Goal: Information Seeking & Learning: Learn about a topic

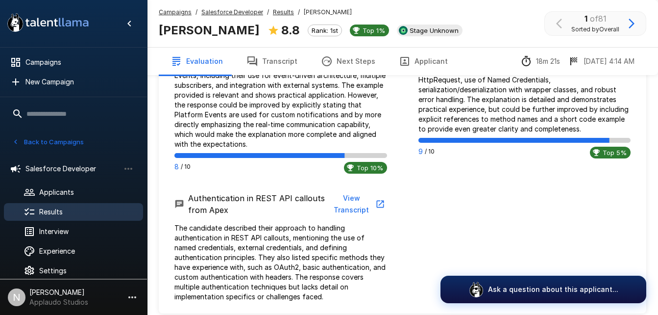
scroll to position [799, 0]
click at [51, 17] on icon ".st0{fill:#FFFFFF;} .st1{fill:#76a4ed;}" at bounding box center [48, 22] width 88 height 25
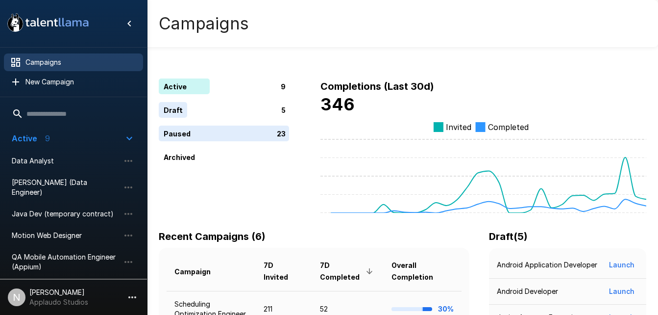
click at [61, 283] on span "Salesforce Developer" at bounding box center [66, 288] width 108 height 10
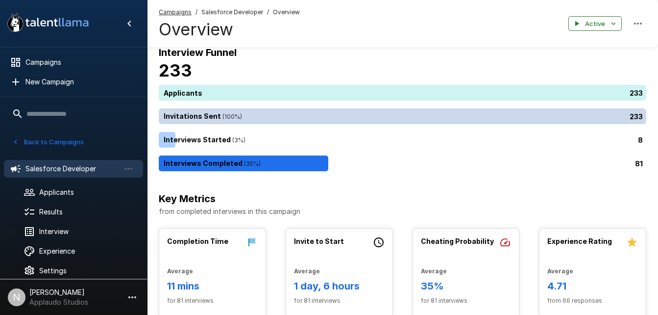
scroll to position [33, 0]
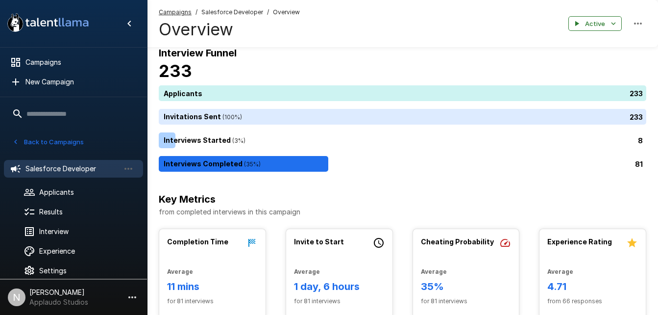
click at [51, 179] on li "Salesforce Developer" at bounding box center [73, 168] width 139 height 25
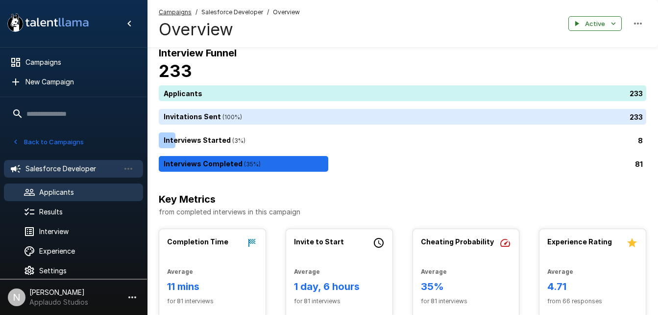
click at [47, 184] on div "Applicants" at bounding box center [73, 192] width 139 height 18
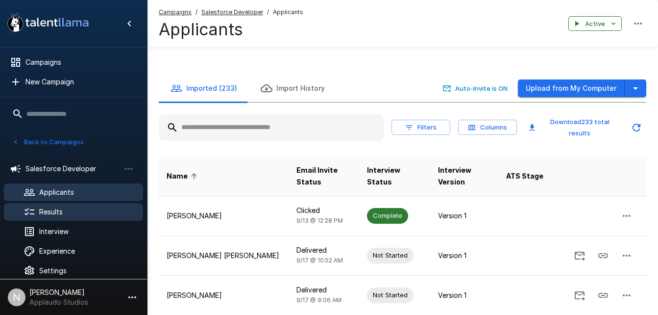
click at [41, 219] on div "Results" at bounding box center [73, 212] width 139 height 18
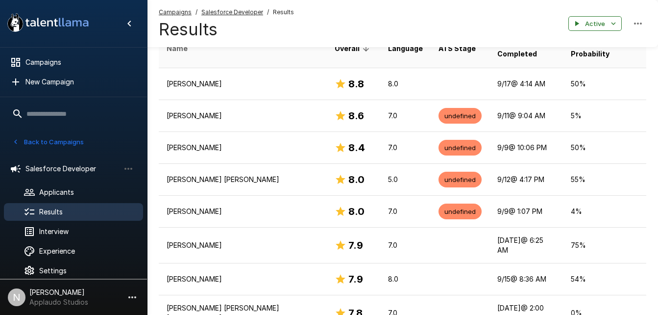
scroll to position [203, 0]
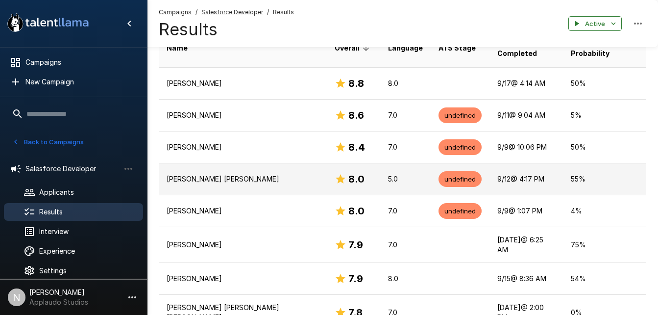
click at [252, 174] on p "[PERSON_NAME] [PERSON_NAME]" at bounding box center [243, 179] width 152 height 10
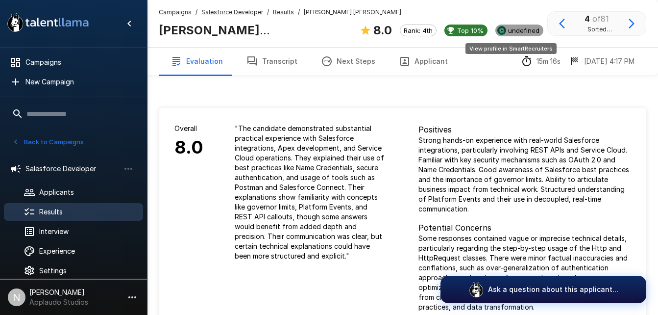
click at [504, 30] on span "undefined" at bounding box center [523, 30] width 39 height 8
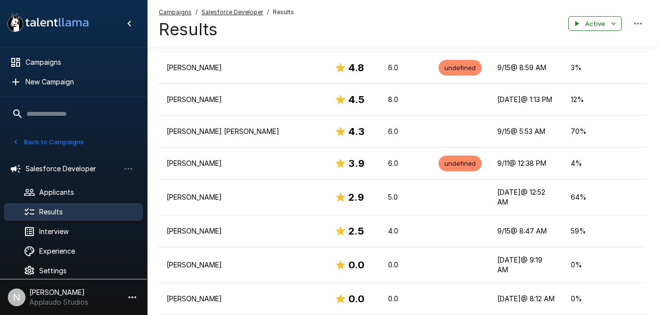
scroll to position [1064, 0]
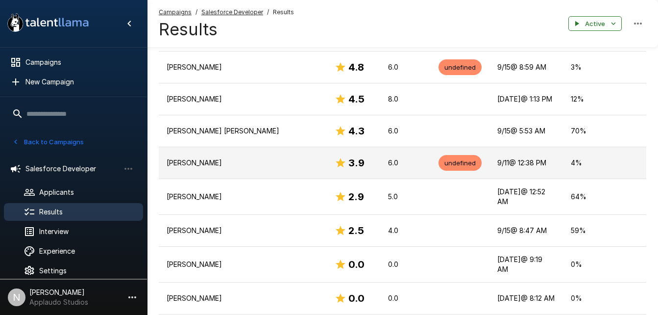
click at [251, 147] on td "[PERSON_NAME]" at bounding box center [243, 163] width 168 height 32
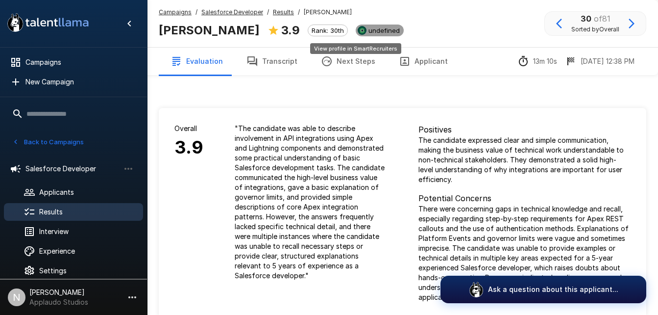
click at [365, 31] on span "undefined" at bounding box center [384, 30] width 39 height 8
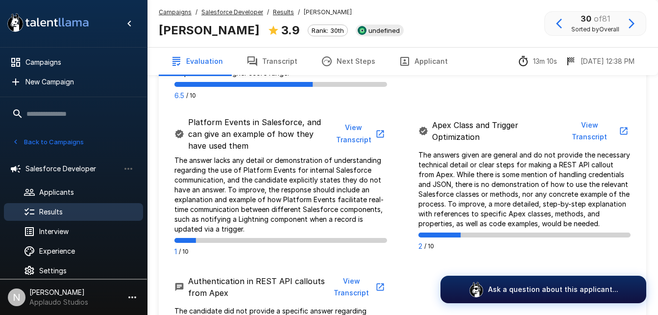
scroll to position [643, 0]
click at [363, 141] on button "View Transcript" at bounding box center [359, 134] width 55 height 30
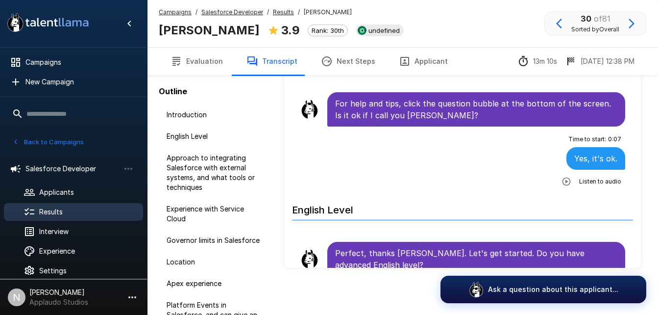
scroll to position [82, 0]
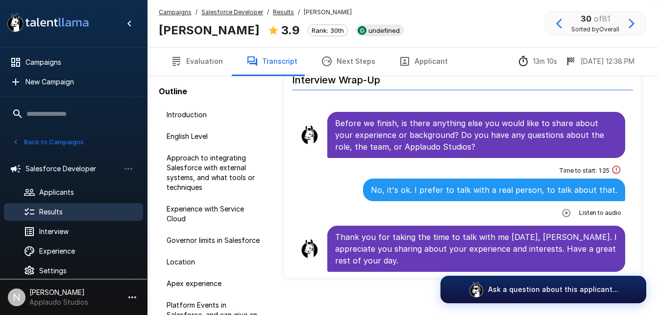
scroll to position [92, 0]
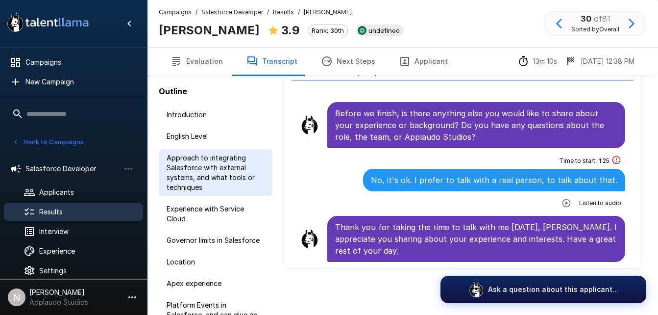
scroll to position [51, 0]
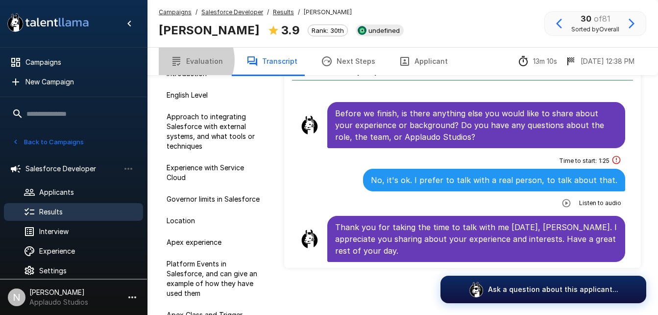
click at [187, 60] on button "Evaluation" at bounding box center [197, 61] width 76 height 27
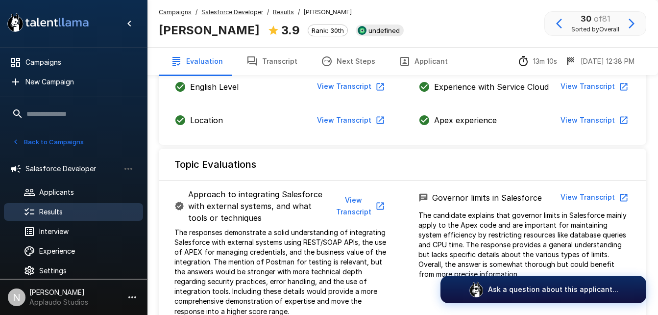
scroll to position [404, 0]
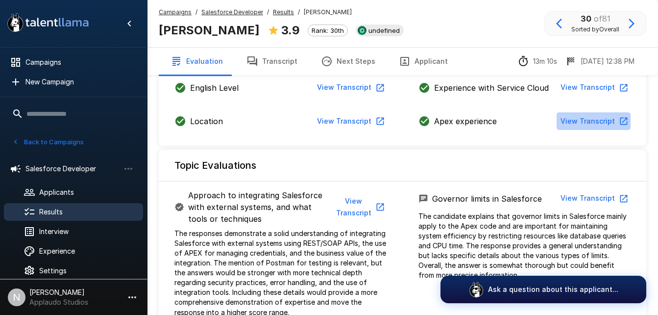
click at [609, 122] on button "View Transcript" at bounding box center [594, 121] width 74 height 18
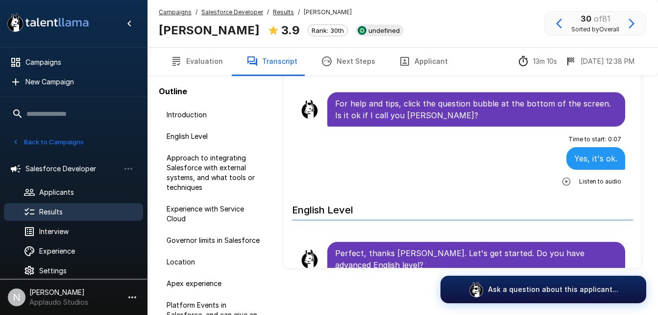
scroll to position [82, 0]
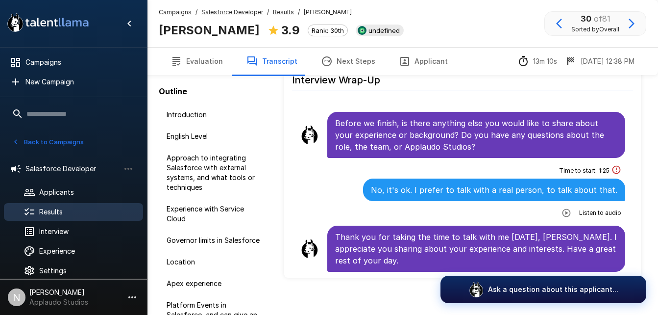
scroll to position [92, 0]
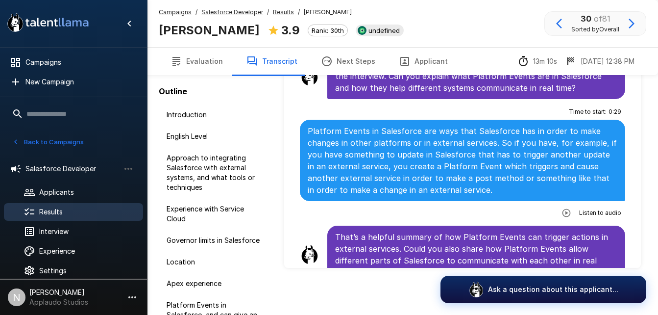
scroll to position [1687, 0]
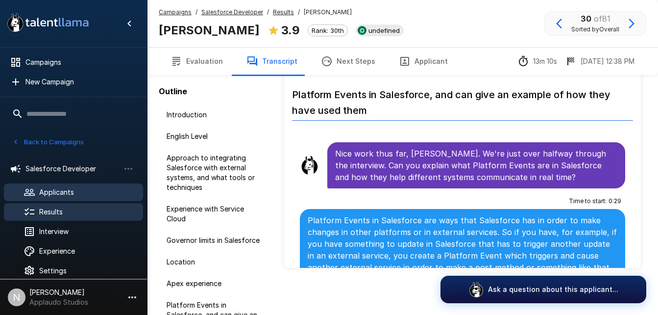
click at [50, 197] on span "Applicants" at bounding box center [87, 192] width 96 height 10
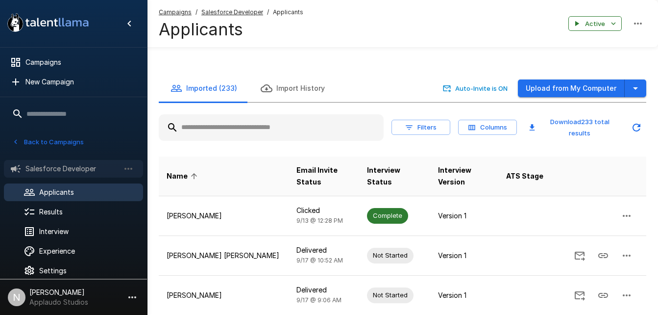
click at [55, 169] on span "Salesforce Developer" at bounding box center [72, 169] width 94 height 10
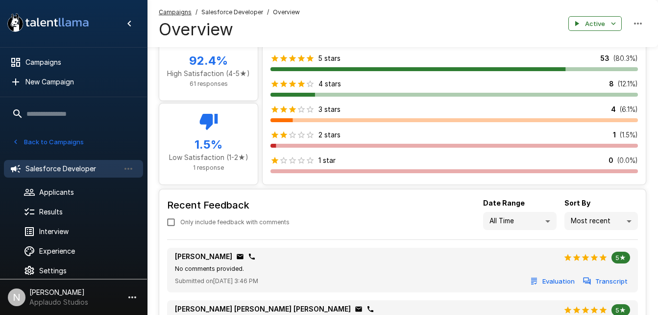
scroll to position [712, 0]
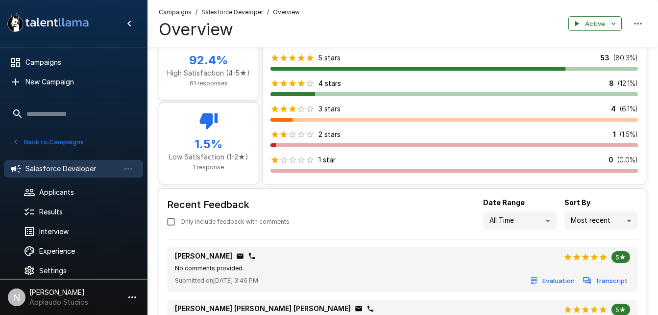
click at [281, 113] on div "3 stars" at bounding box center [306, 109] width 70 height 10
click at [208, 117] on icon at bounding box center [209, 121] width 18 height 16
click at [188, 173] on div "1.5 % Low Satisfaction (1-2★) 1 response" at bounding box center [208, 143] width 99 height 81
click at [194, 140] on h5 "1.5 %" at bounding box center [208, 144] width 83 height 16
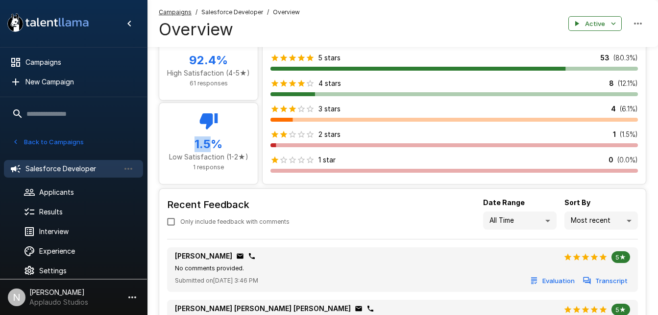
scroll to position [714, 0]
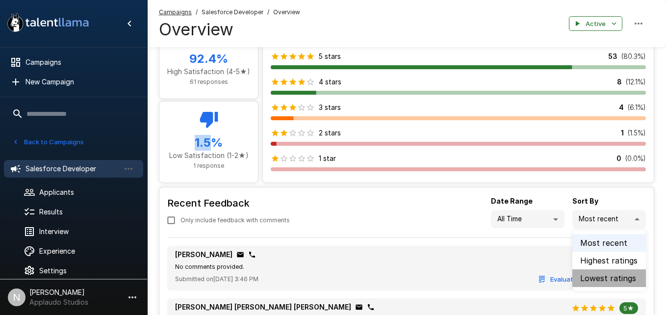
click at [623, 279] on li "Lowest ratings" at bounding box center [609, 278] width 74 height 18
type input "***"
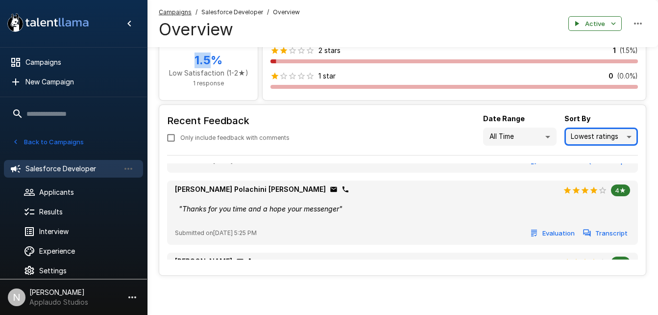
scroll to position [528, 0]
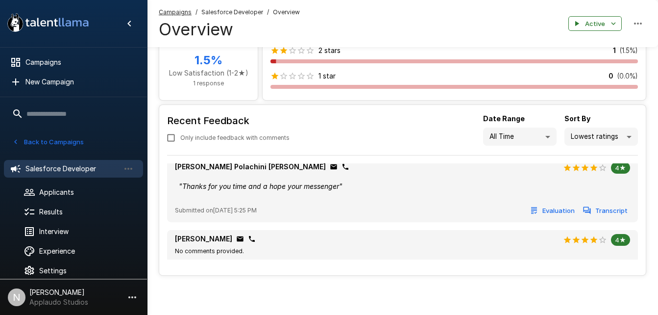
click at [211, 213] on span "Submitted on [DATE] 5:25 PM" at bounding box center [216, 210] width 82 height 10
click at [430, 184] on div "" Thanks for you time and a hope your messenger "" at bounding box center [402, 186] width 455 height 18
click at [552, 218] on button "Evaluation" at bounding box center [552, 210] width 49 height 15
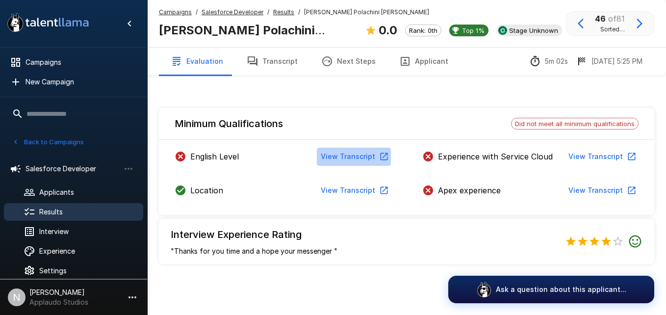
click at [381, 151] on icon "button" at bounding box center [384, 156] width 10 height 10
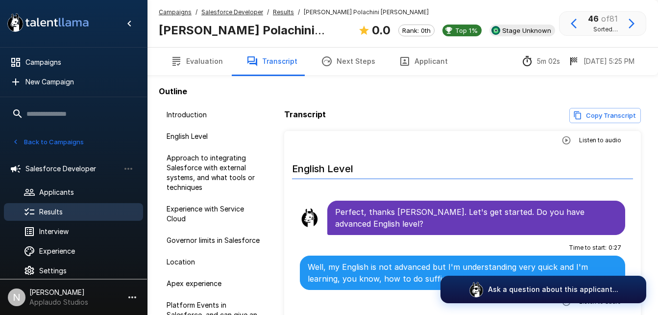
scroll to position [156, 0]
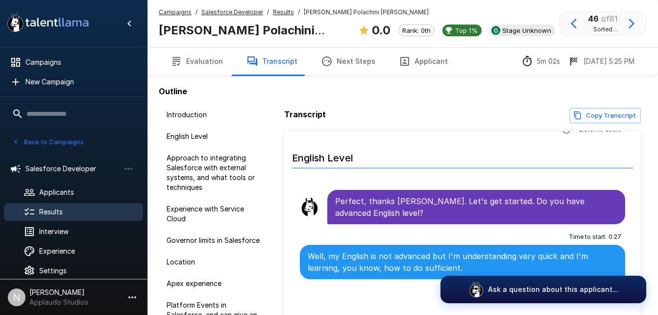
click at [381, 151] on h6 "English Level" at bounding box center [462, 155] width 341 height 26
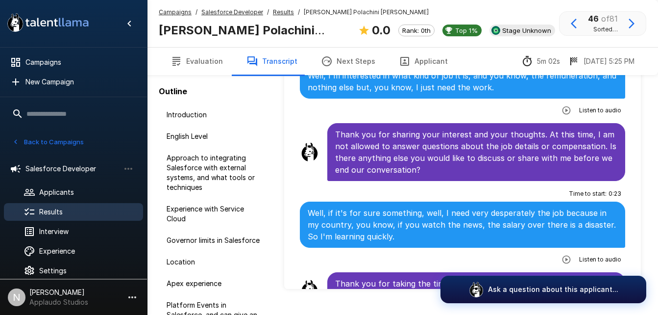
scroll to position [92, 0]
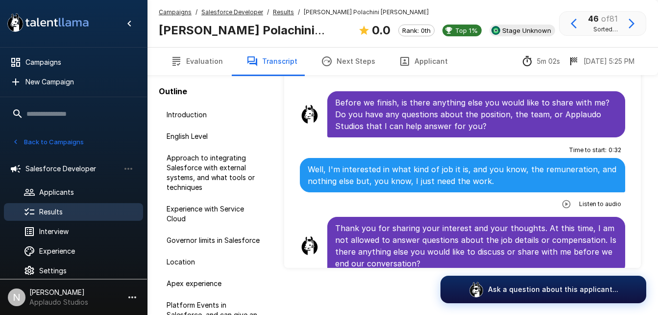
scroll to position [1080, 0]
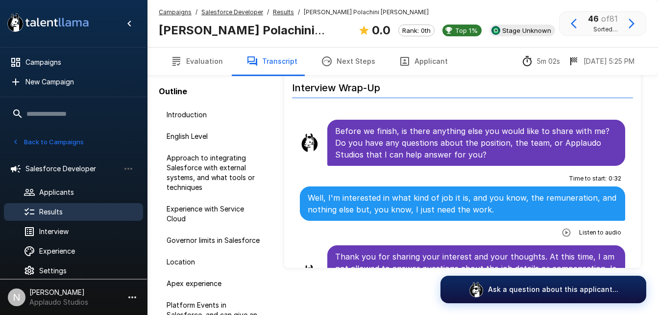
click at [562, 227] on icon "button" at bounding box center [567, 232] width 10 height 10
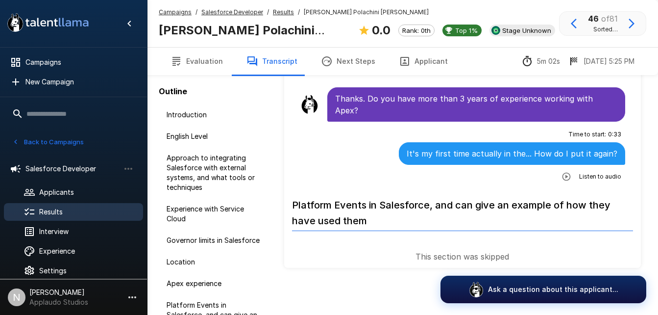
scroll to position [756, 0]
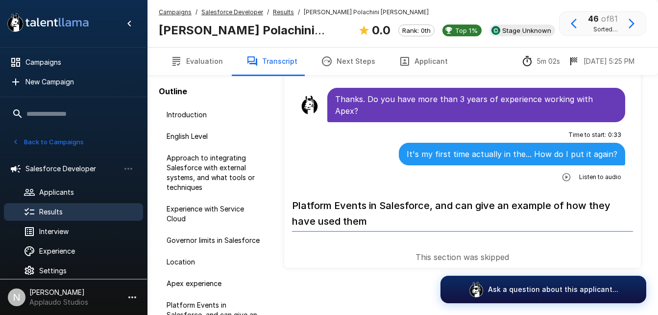
click at [558, 168] on button "button" at bounding box center [567, 177] width 18 height 18
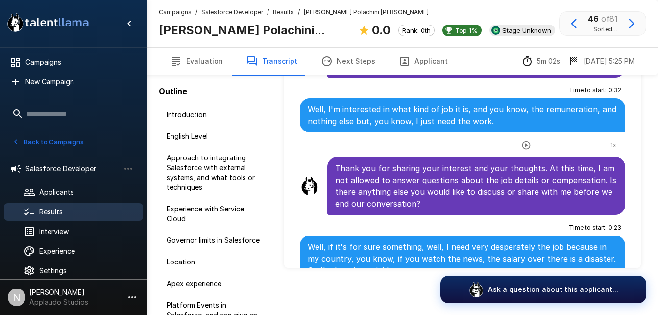
scroll to position [1223, 0]
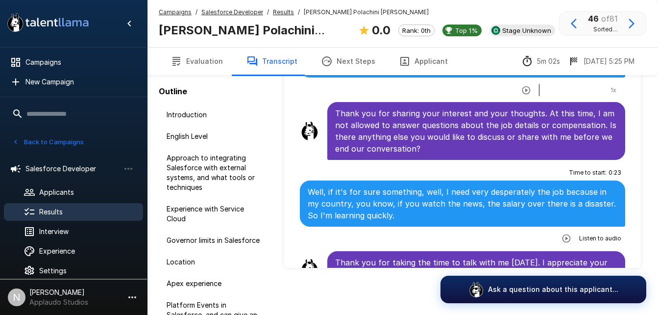
click at [563, 233] on icon "button" at bounding box center [567, 238] width 10 height 10
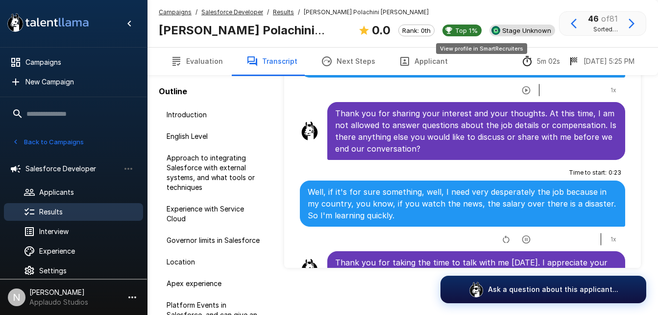
click at [490, 35] on div "Stage Unknown" at bounding box center [523, 31] width 66 height 12
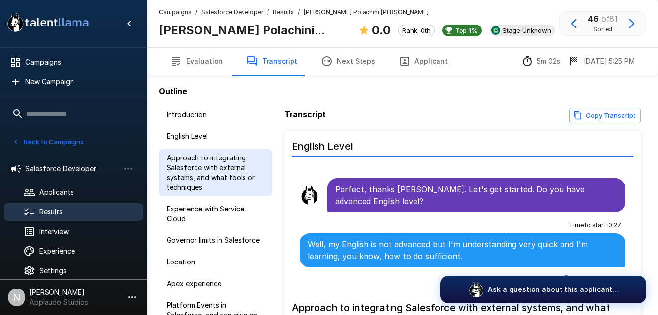
scroll to position [149, 0]
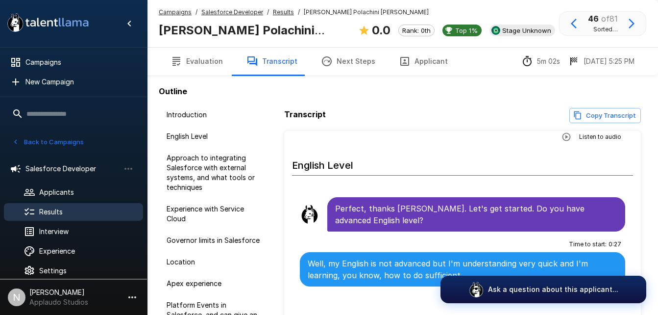
click at [72, 211] on span "Results" at bounding box center [87, 212] width 96 height 10
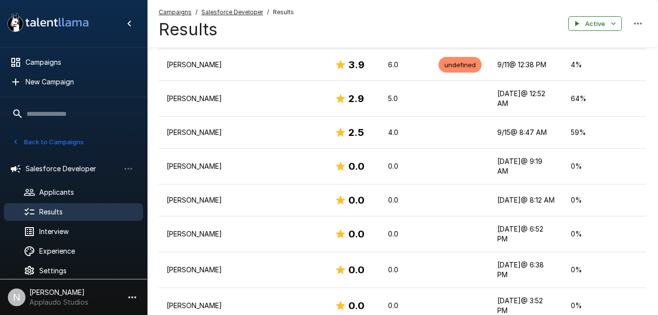
scroll to position [1159, 0]
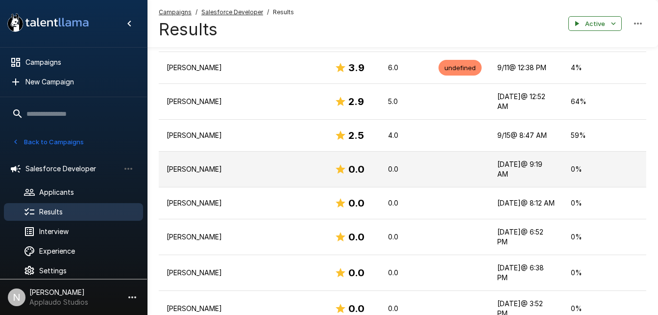
click at [240, 151] on td "[PERSON_NAME]" at bounding box center [243, 169] width 168 height 36
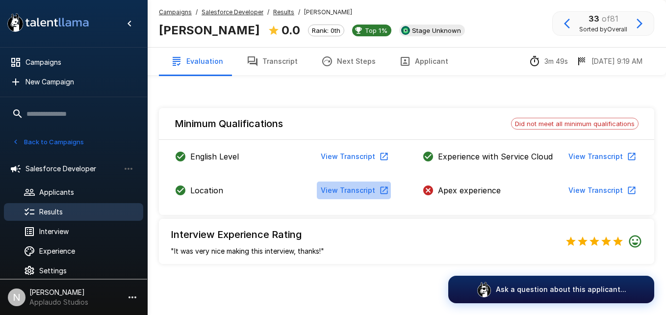
click at [374, 192] on button "View Transcript" at bounding box center [354, 190] width 74 height 18
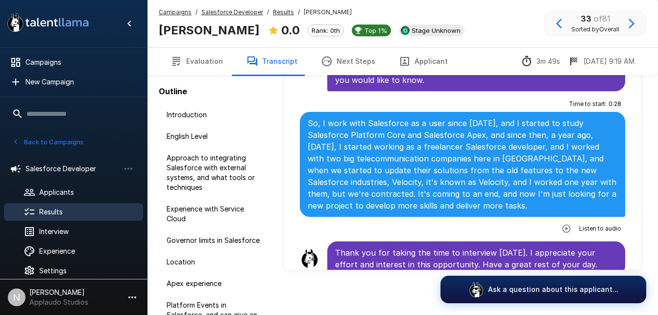
scroll to position [92, 0]
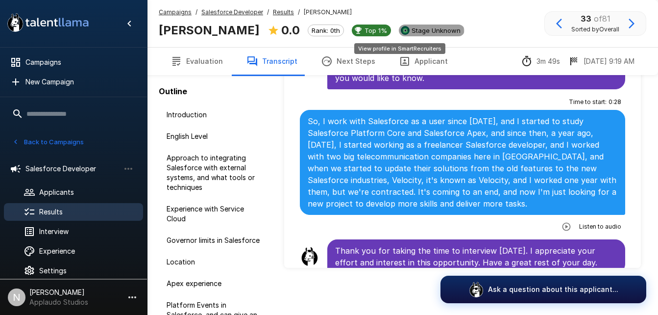
click at [408, 31] on span "Stage Unknown" at bounding box center [436, 30] width 57 height 8
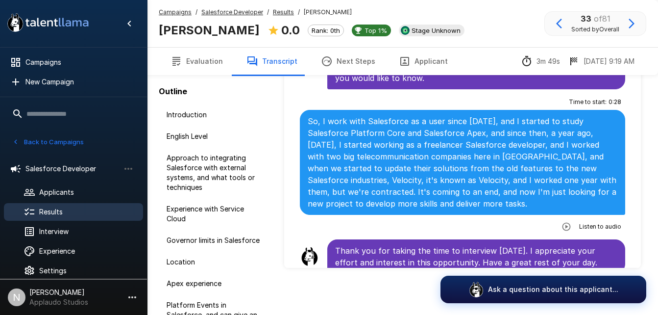
click at [630, 26] on icon "button" at bounding box center [632, 24] width 12 height 12
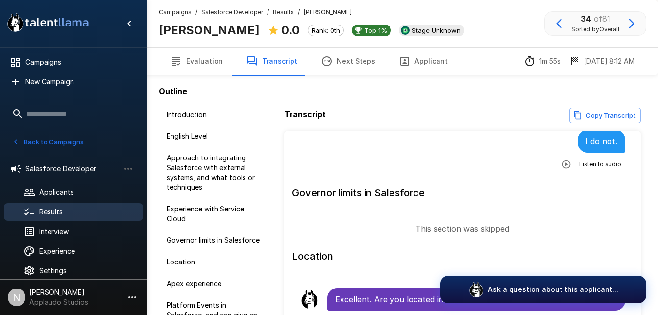
scroll to position [490, 0]
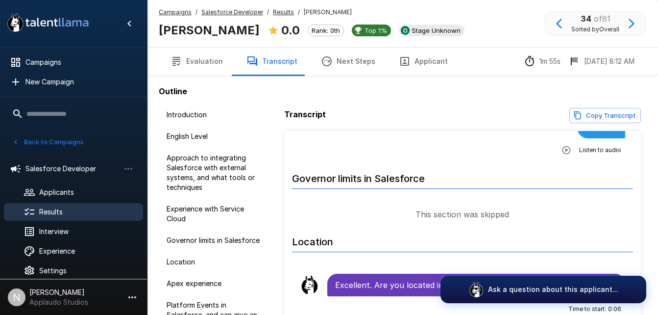
click at [188, 73] on button "Evaluation" at bounding box center [197, 61] width 76 height 27
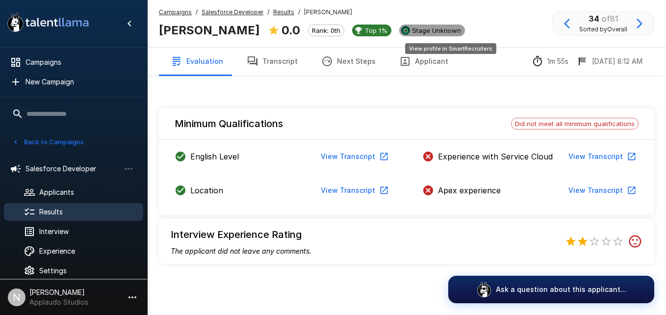
click at [446, 29] on span "Stage Unknown" at bounding box center [436, 30] width 57 height 8
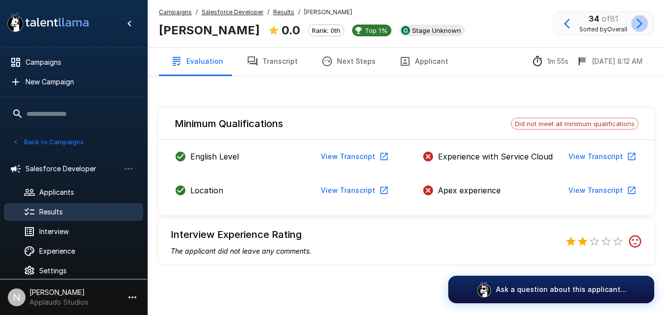
click at [643, 24] on icon "button" at bounding box center [639, 24] width 12 height 12
click at [636, 26] on icon "button" at bounding box center [639, 24] width 12 height 12
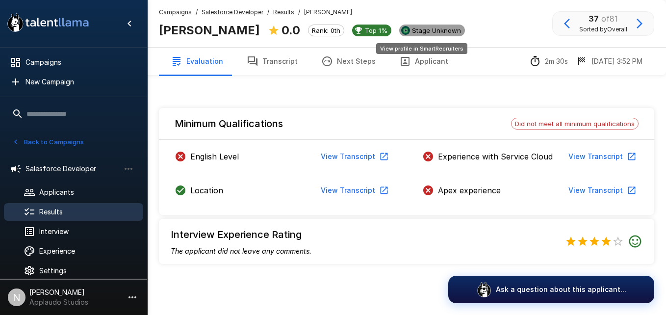
click at [431, 33] on span "Stage Unknown" at bounding box center [436, 30] width 57 height 8
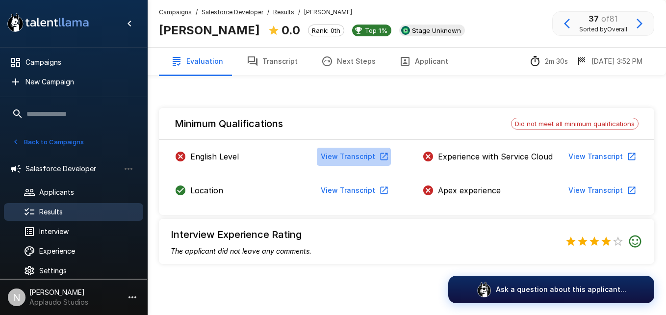
click at [363, 156] on button "View Transcript" at bounding box center [354, 157] width 74 height 18
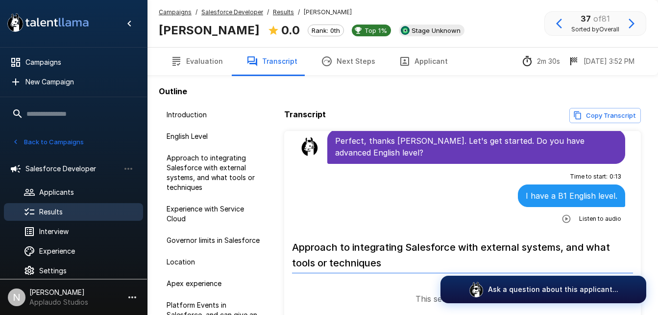
scroll to position [205, 0]
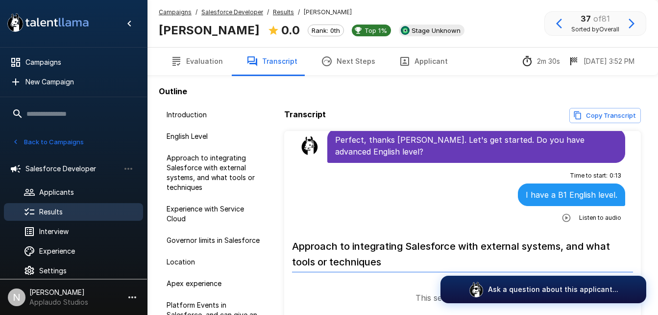
click at [562, 218] on icon "button" at bounding box center [567, 218] width 10 height 10
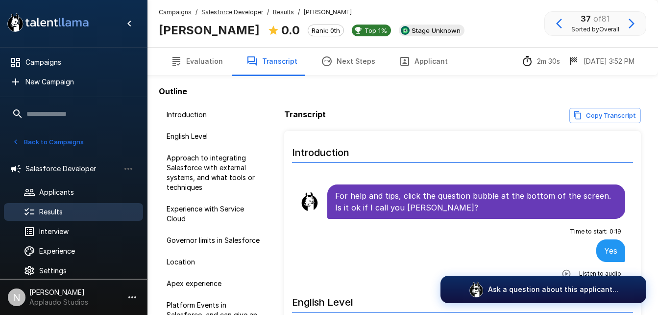
scroll to position [36, 0]
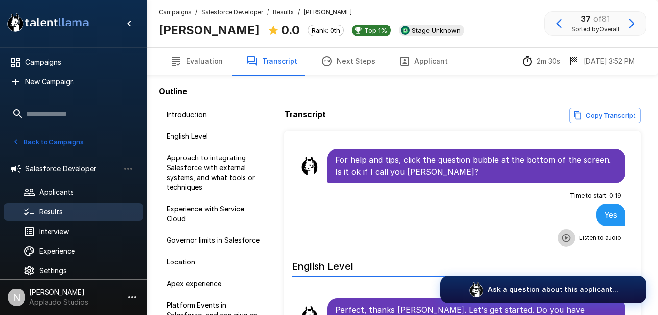
click at [562, 238] on icon "button" at bounding box center [566, 237] width 8 height 8
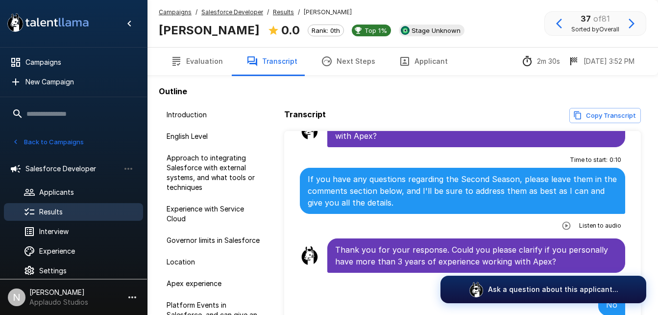
scroll to position [800, 0]
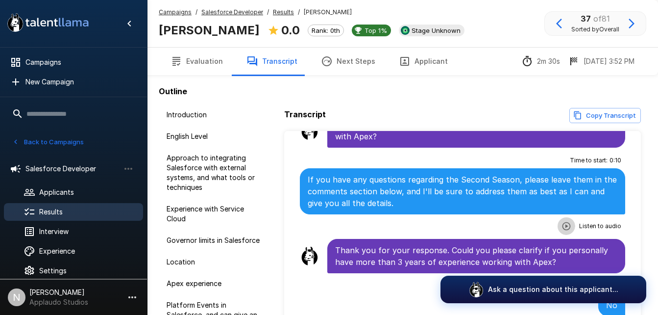
click at [562, 225] on icon "button" at bounding box center [566, 226] width 8 height 8
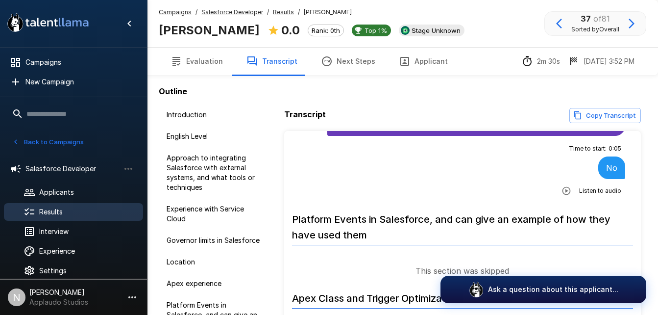
scroll to position [937, 0]
click at [562, 186] on icon "button" at bounding box center [567, 190] width 10 height 10
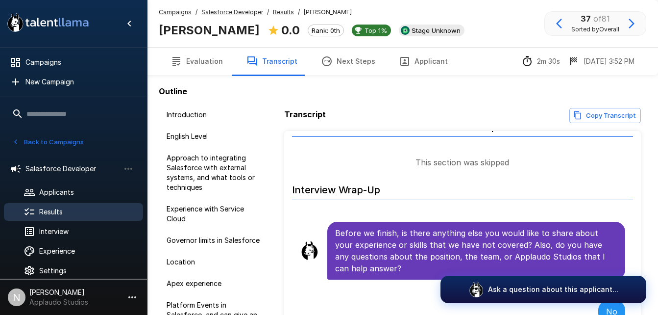
scroll to position [1199, 0]
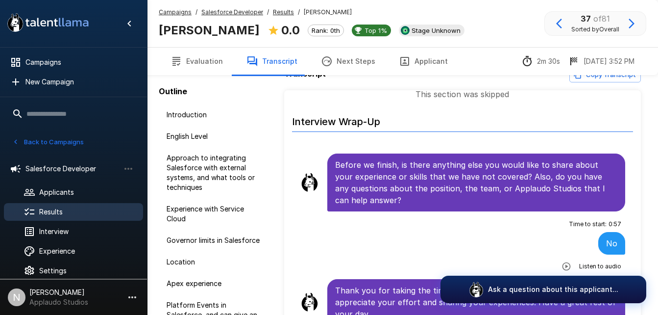
scroll to position [92, 0]
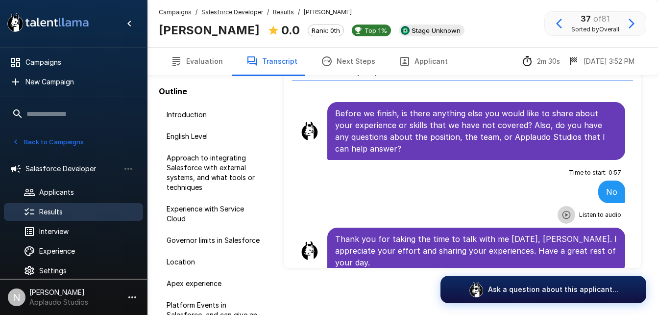
click at [563, 210] on icon "button" at bounding box center [567, 215] width 10 height 10
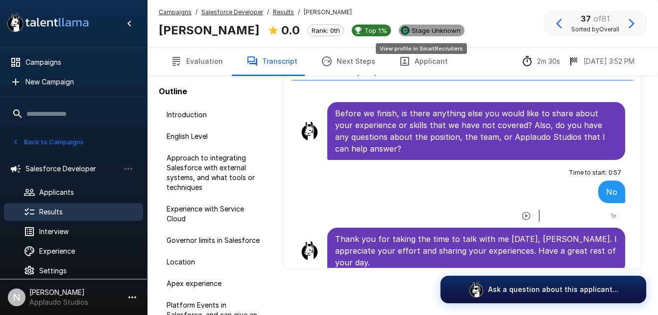
click at [429, 25] on div "Stage Unknown" at bounding box center [432, 31] width 66 height 12
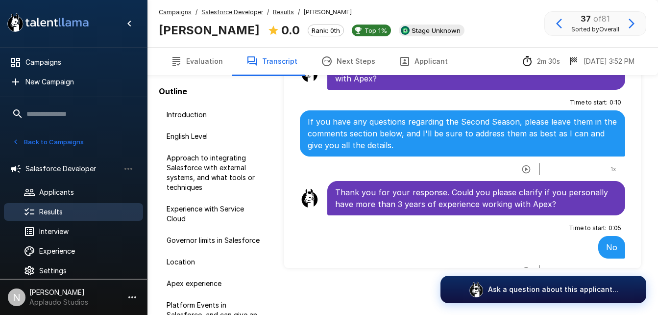
scroll to position [758, 0]
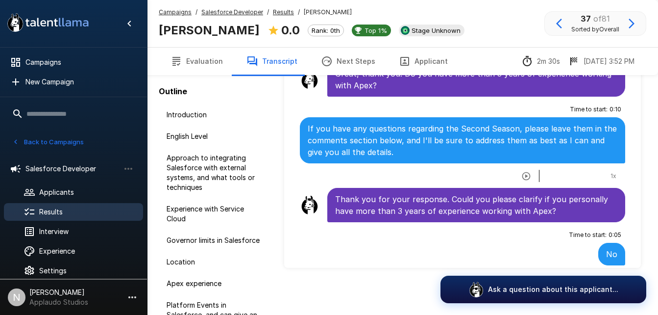
click at [529, 129] on p "If you have any questions regarding the Second Season, please leave them in the…" at bounding box center [463, 140] width 310 height 35
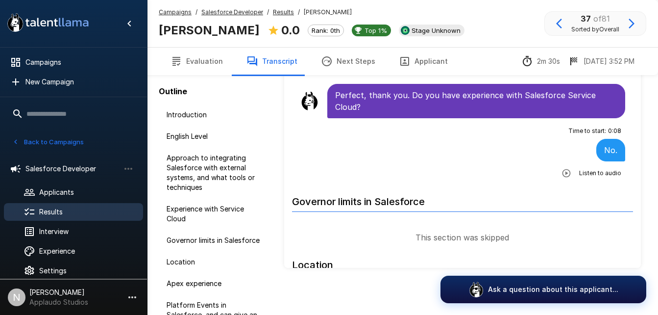
scroll to position [386, 0]
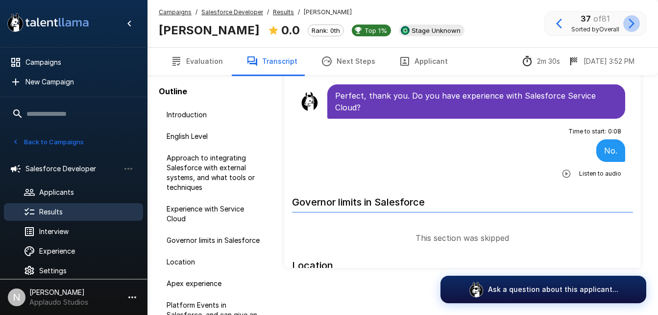
click at [628, 25] on icon "button" at bounding box center [632, 24] width 12 height 12
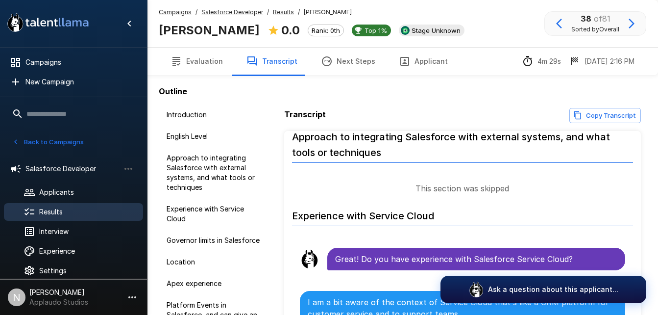
scroll to position [315, 0]
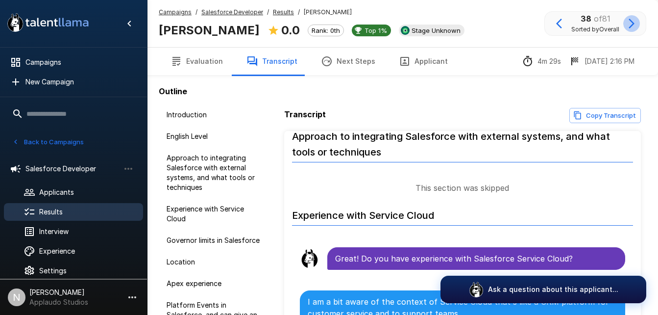
click at [629, 25] on icon "button" at bounding box center [632, 24] width 12 height 12
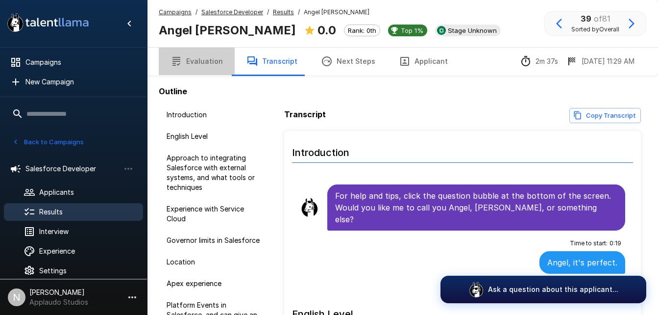
click at [216, 65] on button "Evaluation" at bounding box center [197, 61] width 76 height 27
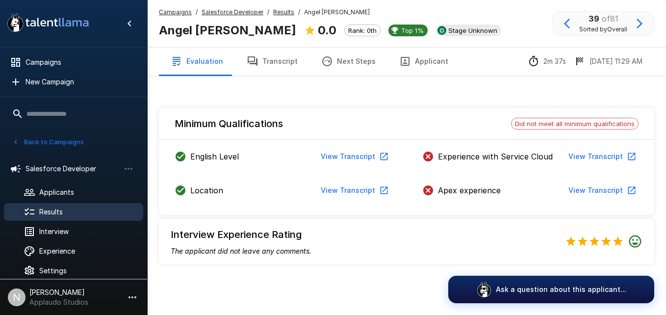
click at [619, 183] on button "View Transcript" at bounding box center [601, 190] width 74 height 18
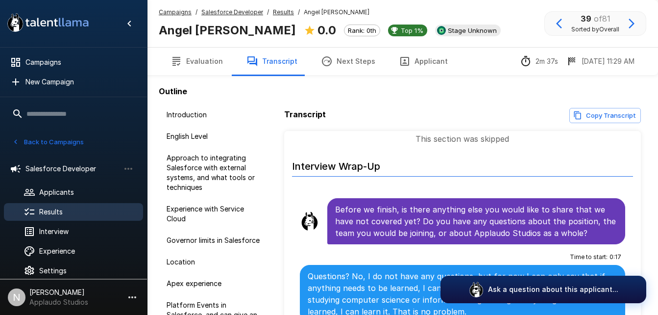
scroll to position [1109, 0]
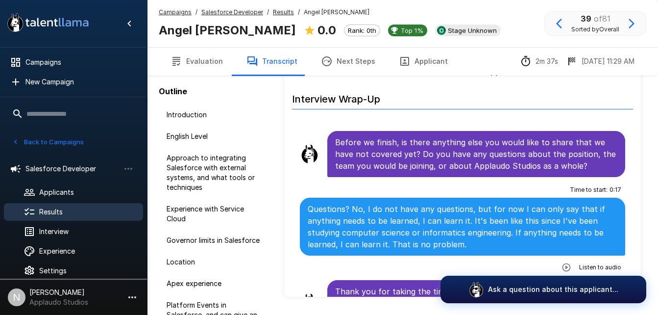
scroll to position [64, 0]
click at [562, 262] on icon "button" at bounding box center [566, 266] width 8 height 8
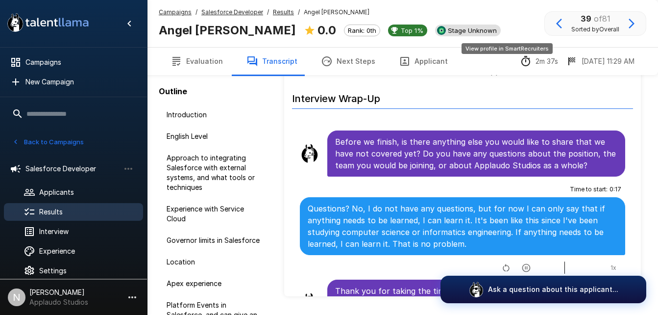
click at [493, 32] on span "Stage Unknown" at bounding box center [472, 30] width 57 height 8
click at [632, 31] on button "button" at bounding box center [632, 23] width 17 height 17
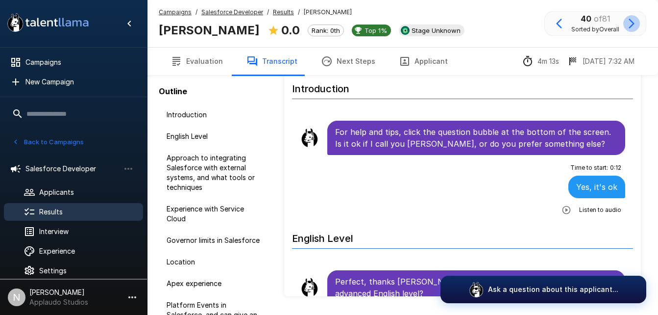
click at [634, 28] on icon "button" at bounding box center [632, 24] width 12 height 12
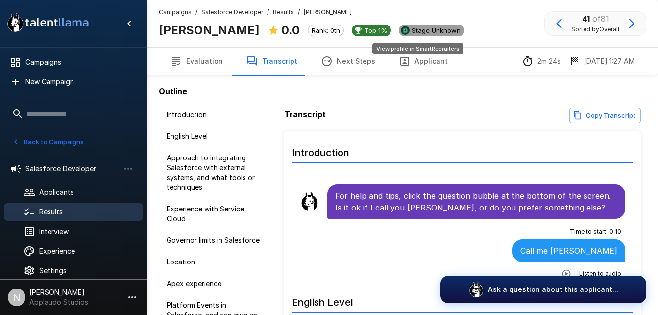
click at [413, 34] on span "Stage Unknown" at bounding box center [436, 30] width 57 height 8
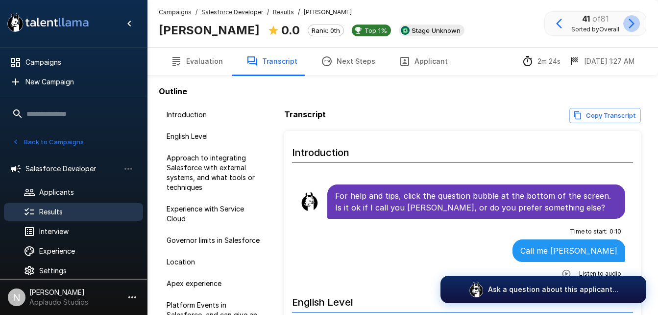
click at [631, 25] on icon "button" at bounding box center [632, 24] width 12 height 12
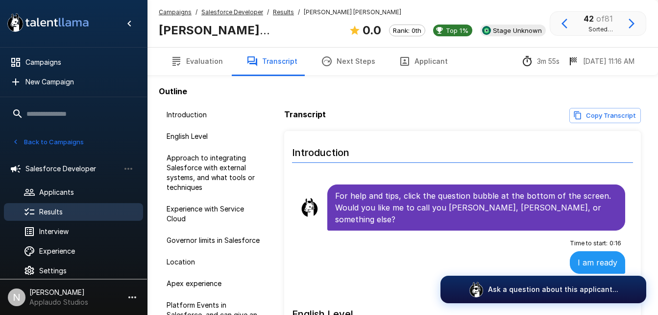
click at [631, 25] on icon "button" at bounding box center [632, 24] width 12 height 12
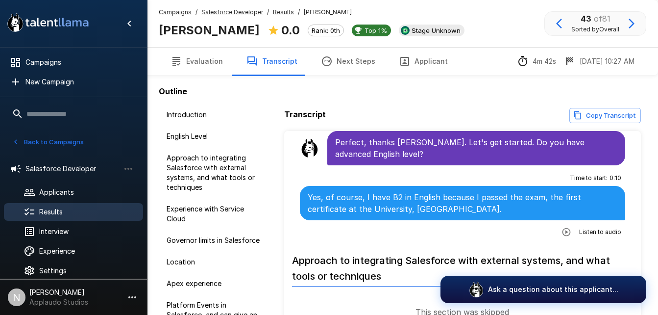
scroll to position [217, 0]
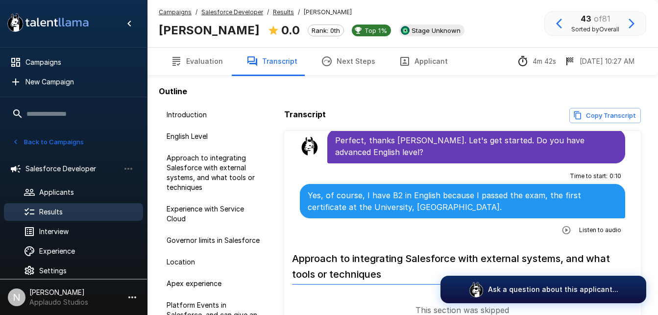
click at [562, 225] on icon "button" at bounding box center [567, 230] width 10 height 10
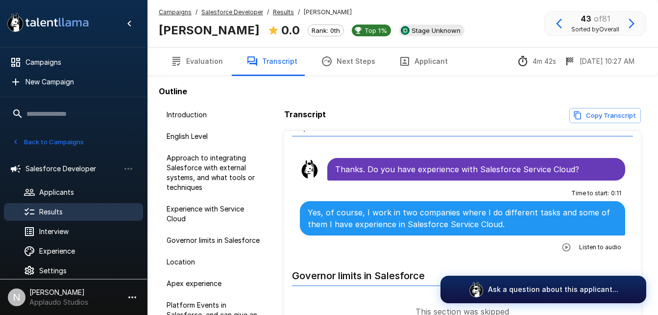
scroll to position [428, 0]
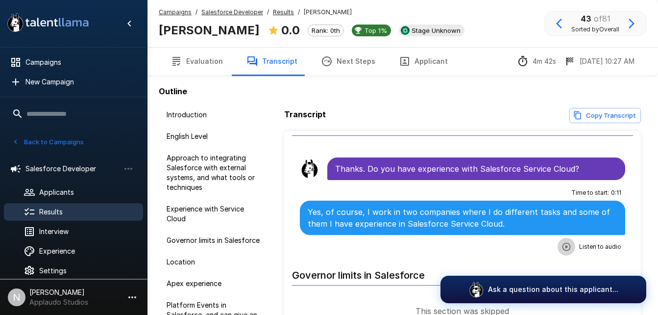
click at [562, 242] on icon "button" at bounding box center [567, 247] width 10 height 10
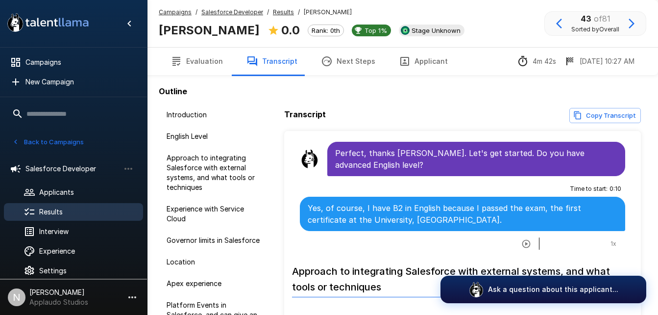
scroll to position [0, 0]
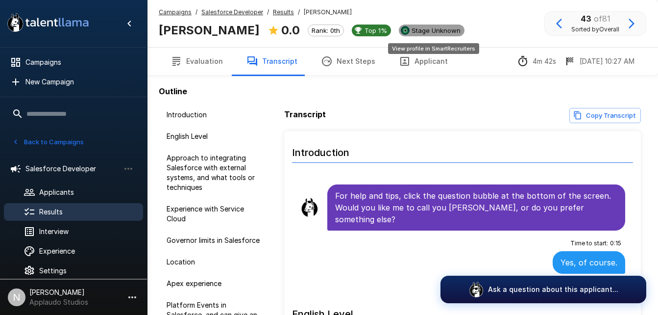
click at [434, 28] on span "Stage Unknown" at bounding box center [436, 30] width 57 height 8
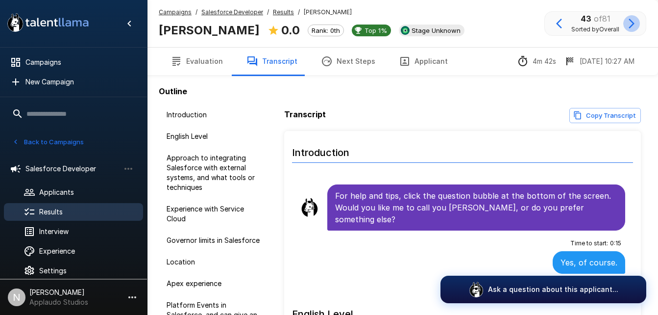
click at [633, 24] on icon "button" at bounding box center [632, 24] width 12 height 12
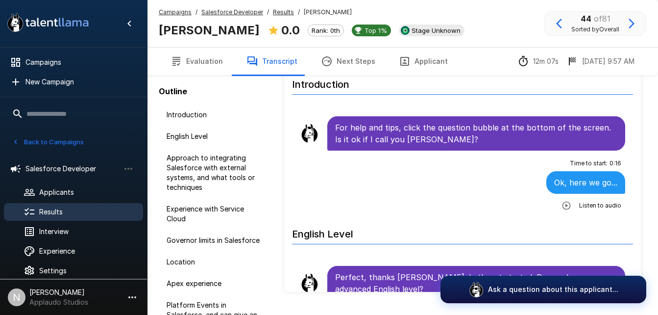
scroll to position [92, 0]
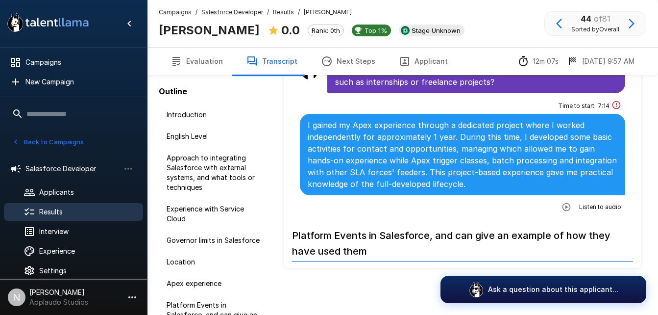
scroll to position [865, 0]
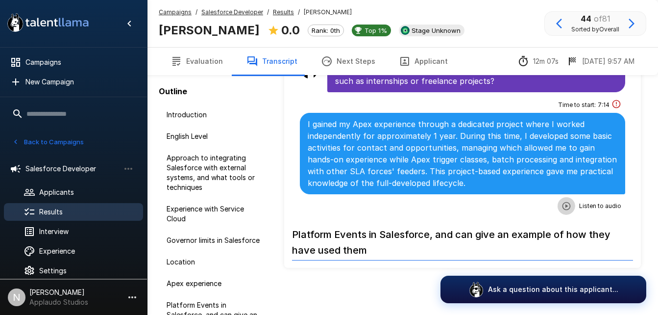
click at [562, 206] on icon "button" at bounding box center [567, 206] width 10 height 10
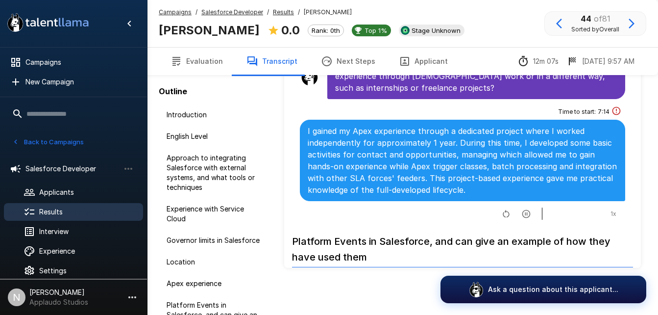
scroll to position [854, 0]
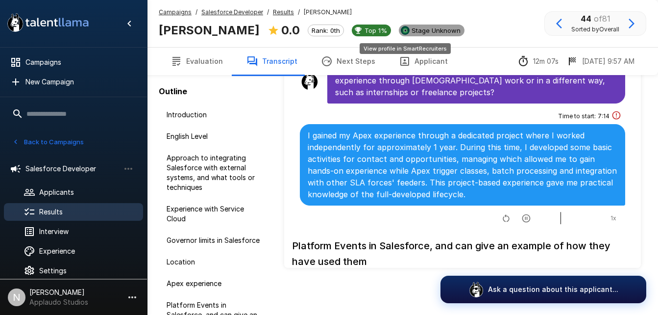
click at [408, 31] on span "Stage Unknown" at bounding box center [436, 30] width 57 height 8
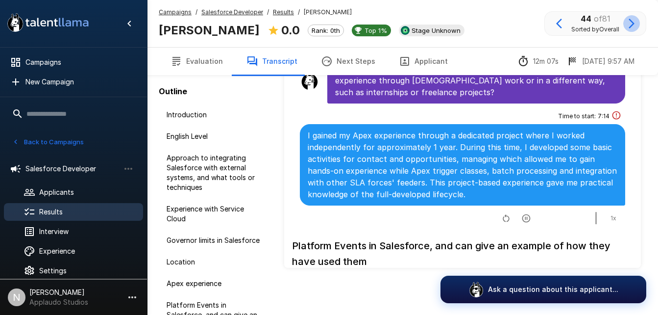
click at [636, 25] on icon "button" at bounding box center [632, 24] width 12 height 12
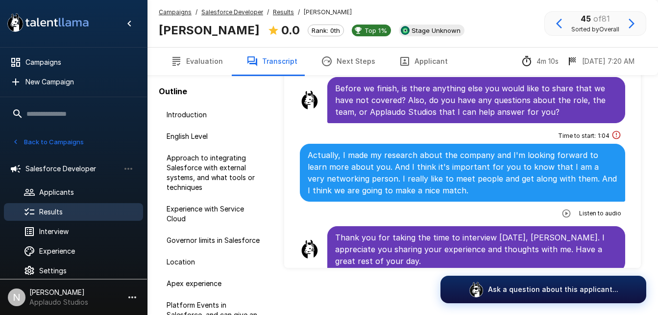
scroll to position [1336, 0]
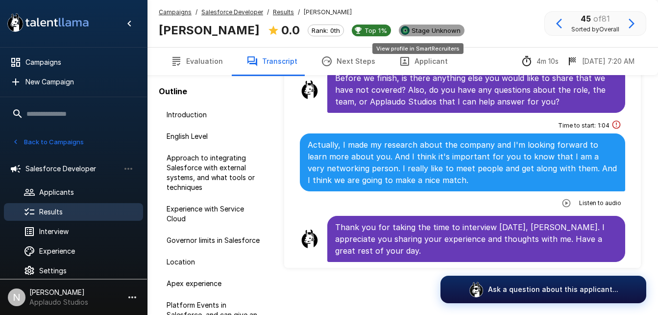
click at [430, 32] on span "Stage Unknown" at bounding box center [436, 30] width 57 height 8
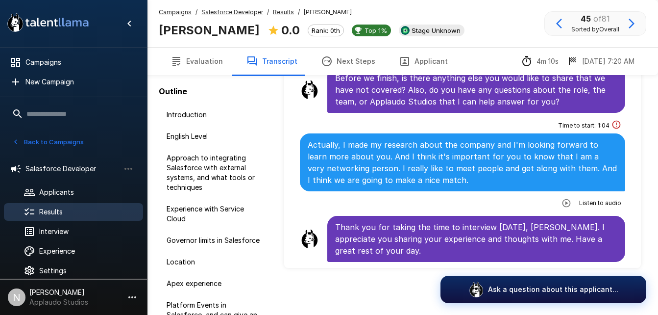
click at [629, 32] on div "45 of 81 Sorted by Overall" at bounding box center [596, 23] width 102 height 25
click at [629, 16] on button "button" at bounding box center [632, 23] width 17 height 17
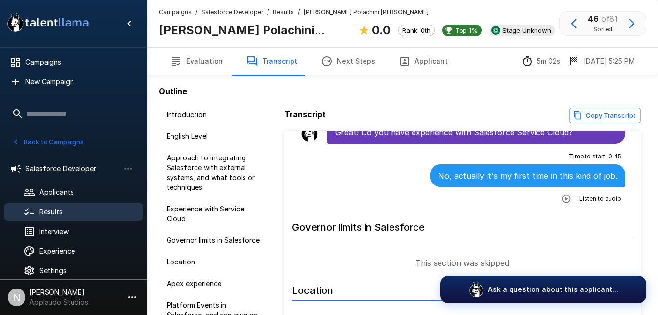
scroll to position [483, 0]
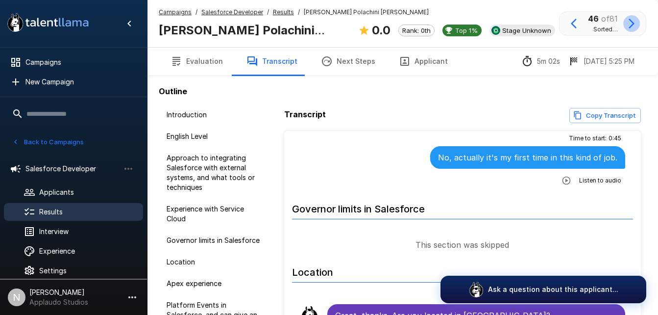
click at [632, 31] on button "button" at bounding box center [632, 23] width 17 height 17
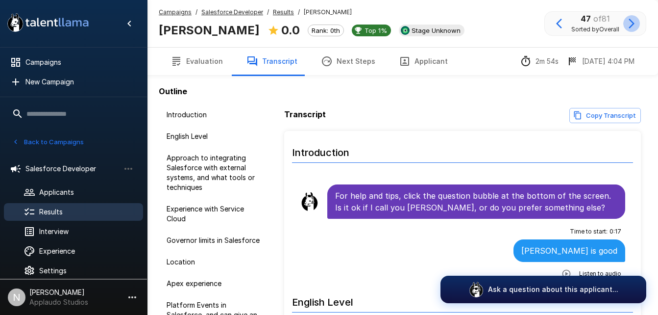
click at [632, 31] on button "button" at bounding box center [632, 23] width 17 height 17
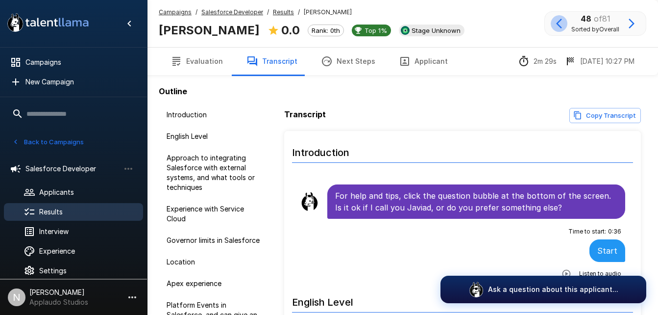
click at [559, 26] on icon "button" at bounding box center [559, 24] width 6 height 10
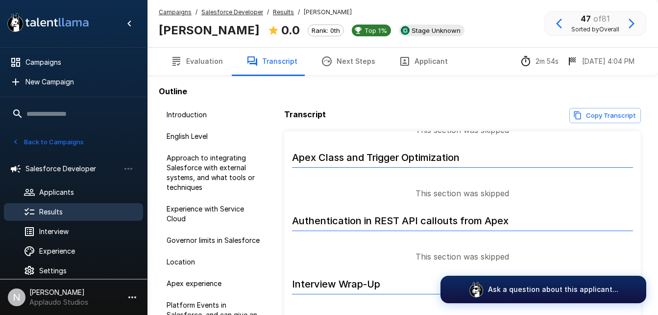
scroll to position [1050, 0]
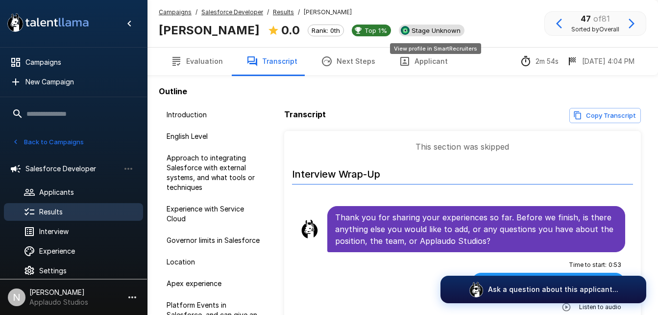
click at [450, 31] on span "Stage Unknown" at bounding box center [436, 30] width 57 height 8
click at [633, 22] on icon "button" at bounding box center [632, 24] width 6 height 10
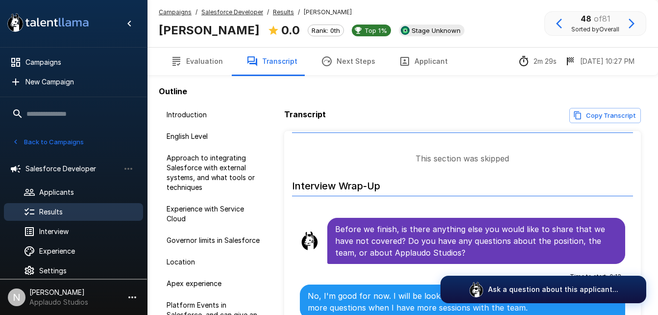
scroll to position [1043, 0]
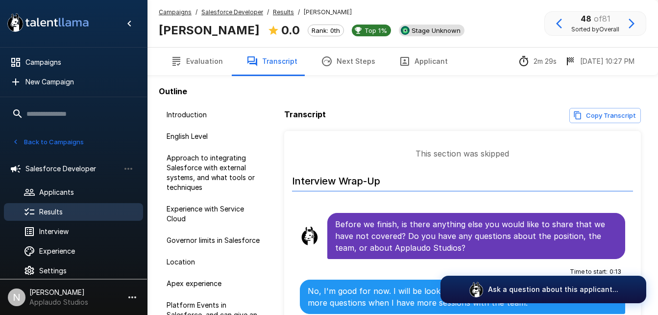
click at [430, 25] on div "Stage Unknown" at bounding box center [432, 31] width 66 height 12
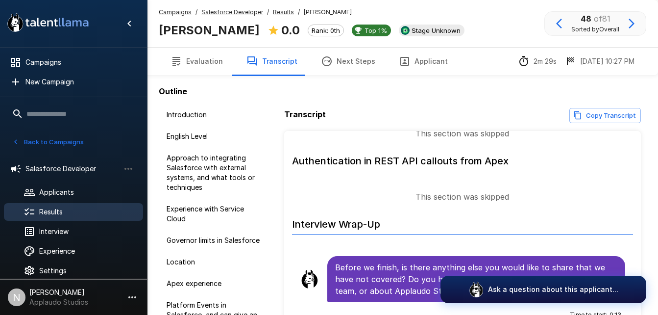
scroll to position [997, 0]
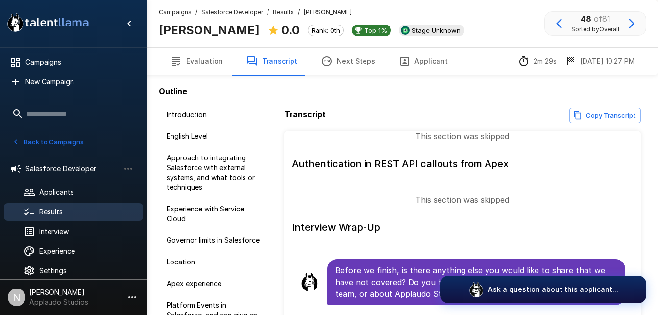
click at [639, 26] on button "button" at bounding box center [632, 23] width 17 height 17
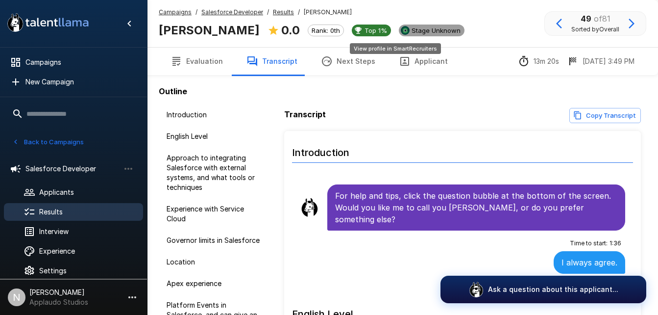
click at [426, 30] on span "Stage Unknown" at bounding box center [436, 30] width 57 height 8
